Goal: Book appointment/travel/reservation

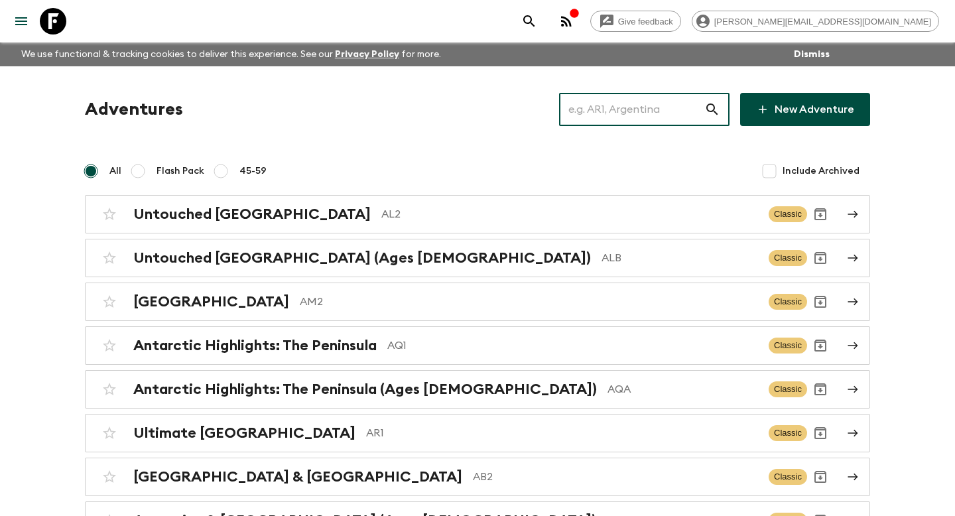
click at [608, 114] on input "text" at bounding box center [631, 109] width 145 height 37
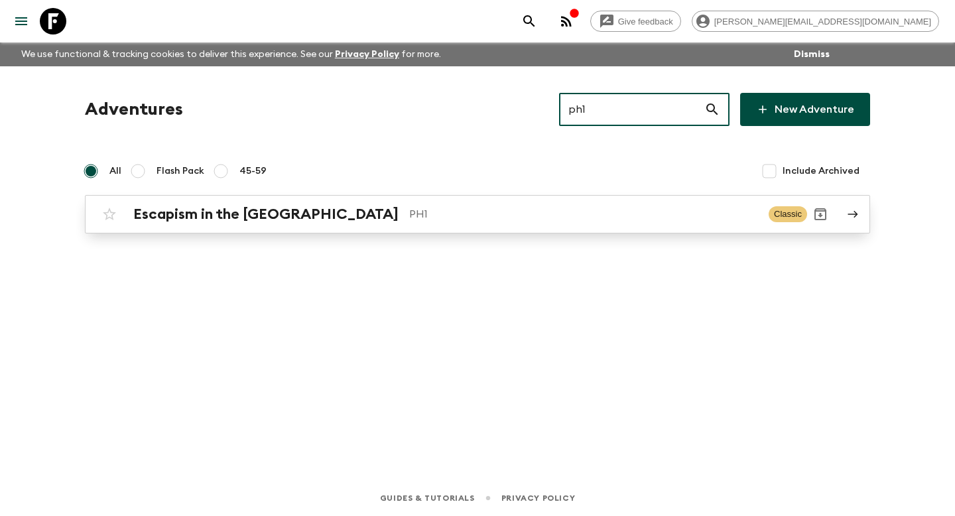
type input "ph1"
click at [517, 196] on link "Escapism in the [GEOGRAPHIC_DATA] PH1 Classic" at bounding box center [477, 214] width 785 height 38
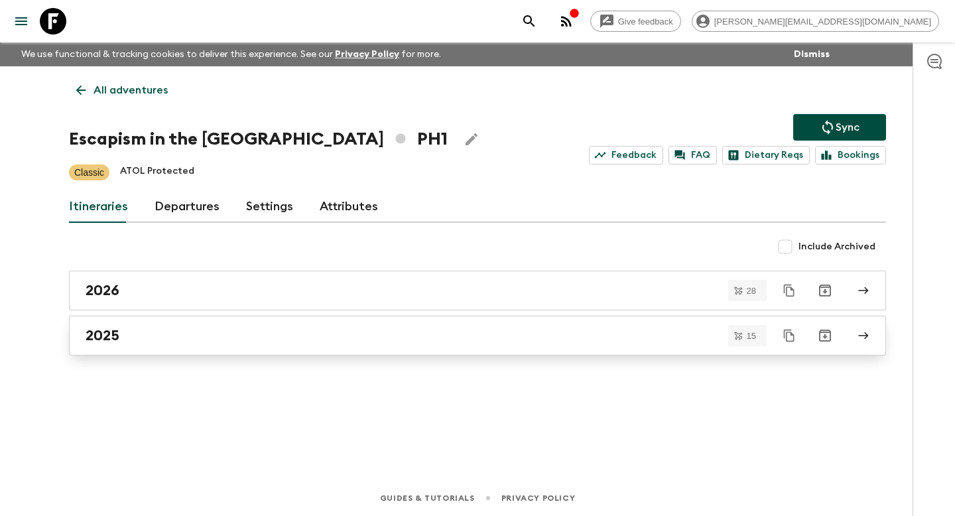
click at [247, 336] on div "2025" at bounding box center [465, 335] width 759 height 17
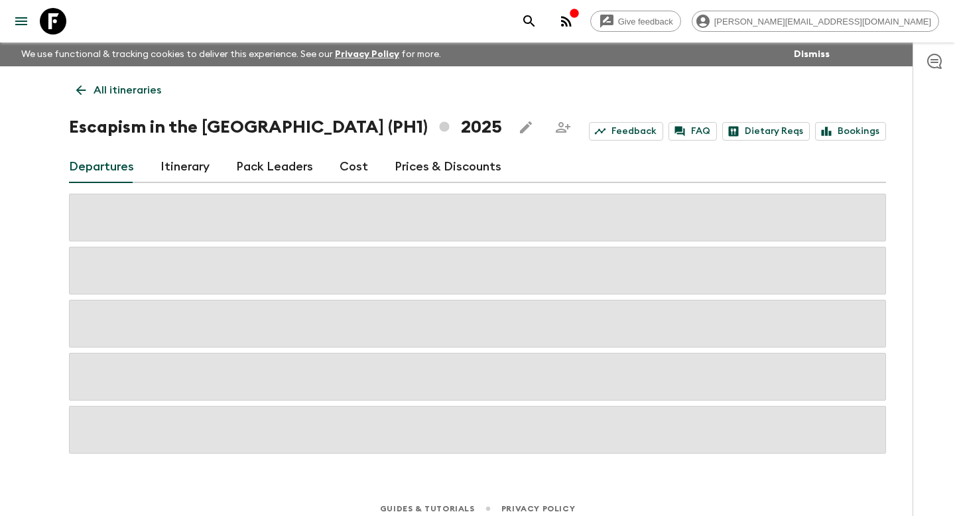
click at [178, 166] on link "Itinerary" at bounding box center [184, 167] width 49 height 32
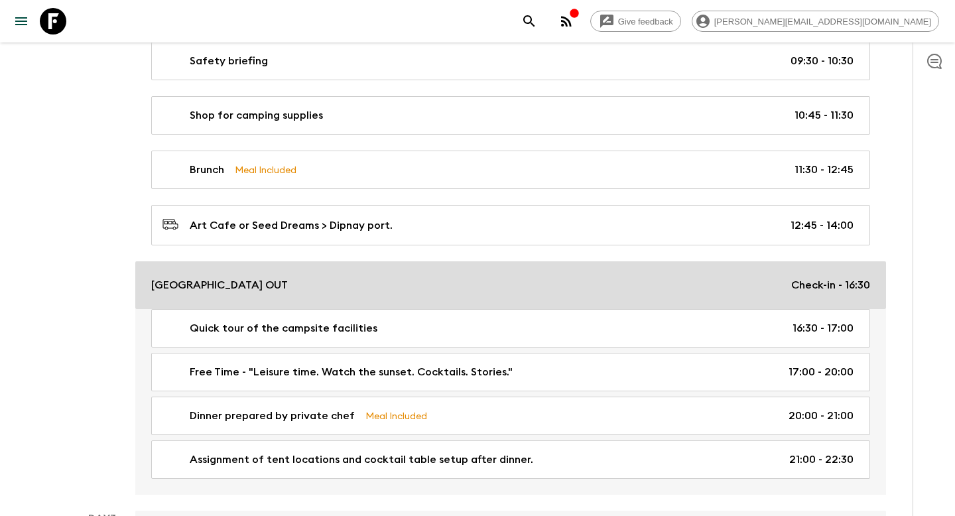
scroll to position [459, 0]
